Goal: Task Accomplishment & Management: Manage account settings

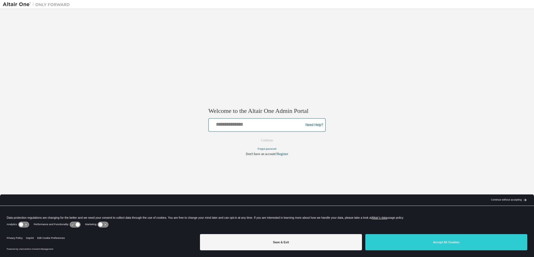
click at [270, 122] on input "text" at bounding box center [257, 124] width 92 height 8
type input "**********"
click at [269, 142] on button "Continue" at bounding box center [267, 140] width 24 height 8
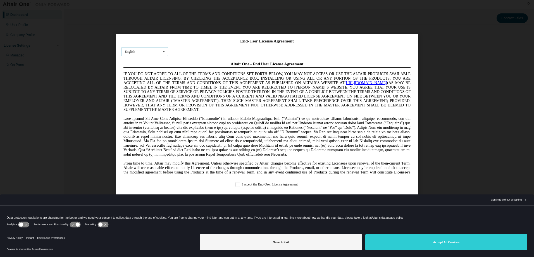
click at [161, 51] on icon at bounding box center [163, 52] width 7 height 9
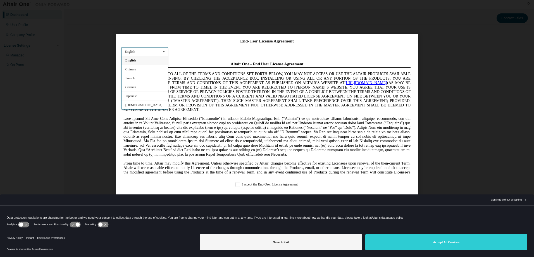
click at [152, 58] on div "English" at bounding box center [145, 60] width 46 height 9
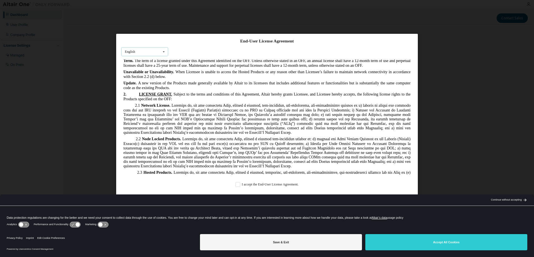
scroll to position [373, 0]
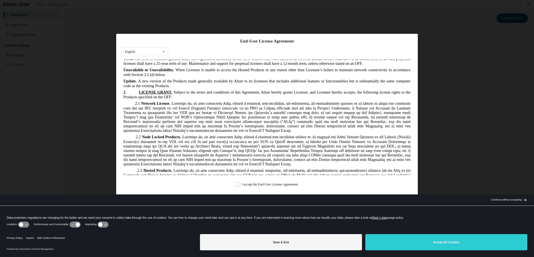
click at [240, 183] on label "I accept the End-User License Agreement." at bounding box center [267, 185] width 63 height 5
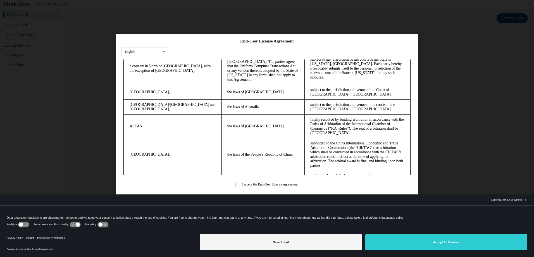
scroll to position [1483, 0]
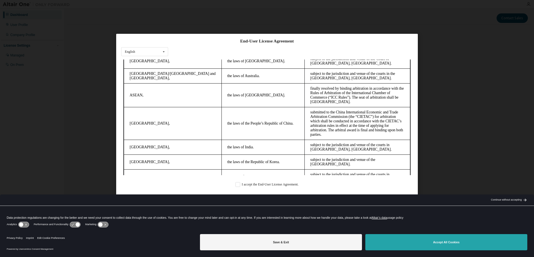
click at [400, 245] on button "Accept All Cookies" at bounding box center [447, 242] width 162 height 16
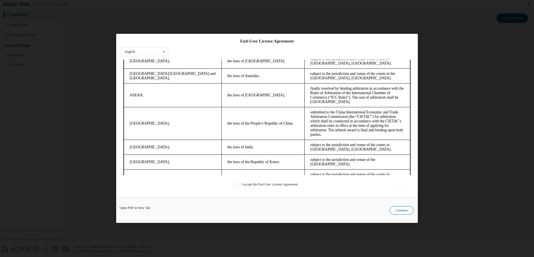
click at [399, 212] on button "Continue" at bounding box center [402, 211] width 24 height 8
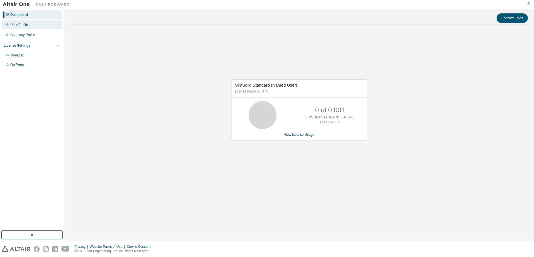
click at [38, 26] on div "User Profile" at bounding box center [32, 24] width 60 height 9
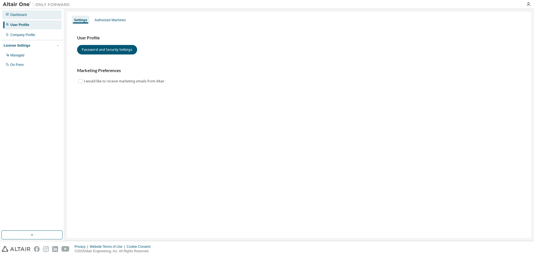
click at [27, 13] on div "Dashboard" at bounding box center [32, 14] width 60 height 9
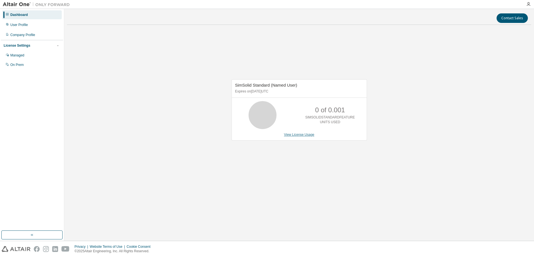
click at [301, 134] on link "View License Usage" at bounding box center [299, 135] width 30 height 4
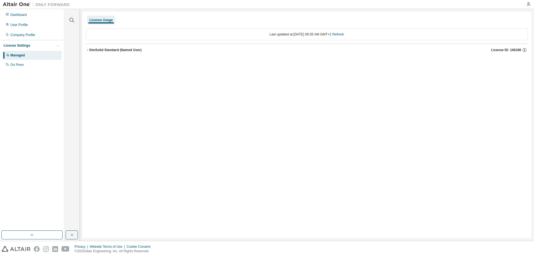
click at [88, 50] on icon "button" at bounding box center [87, 49] width 3 height 3
